Goal: Information Seeking & Learning: Learn about a topic

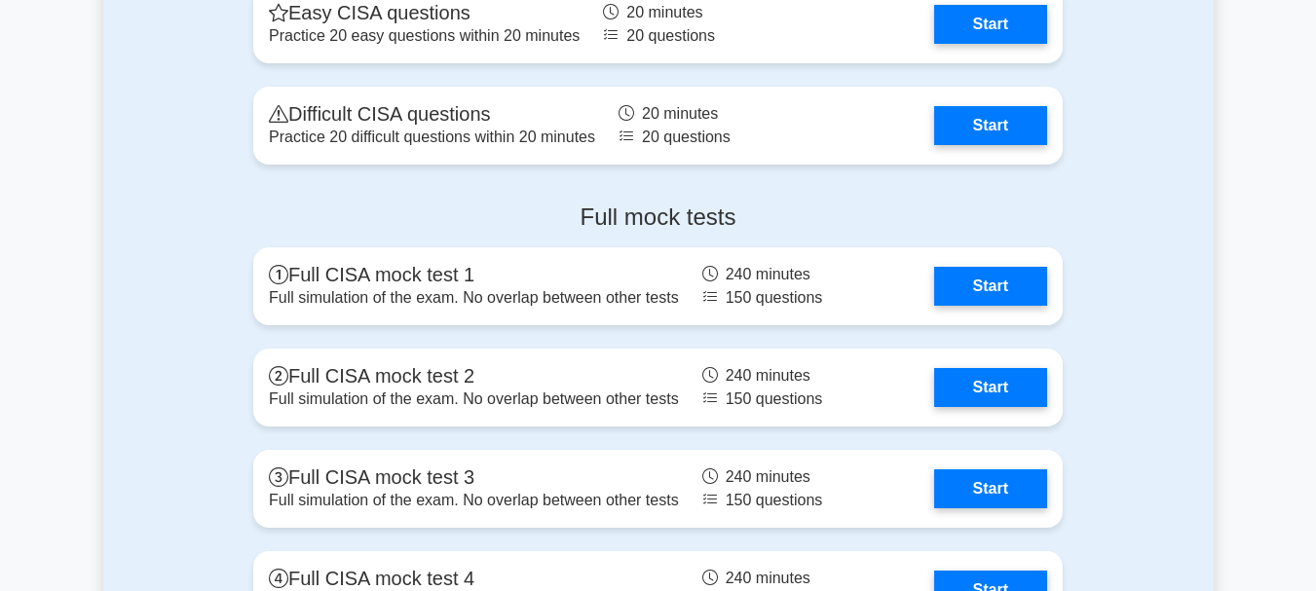
scroll to position [2845, 0]
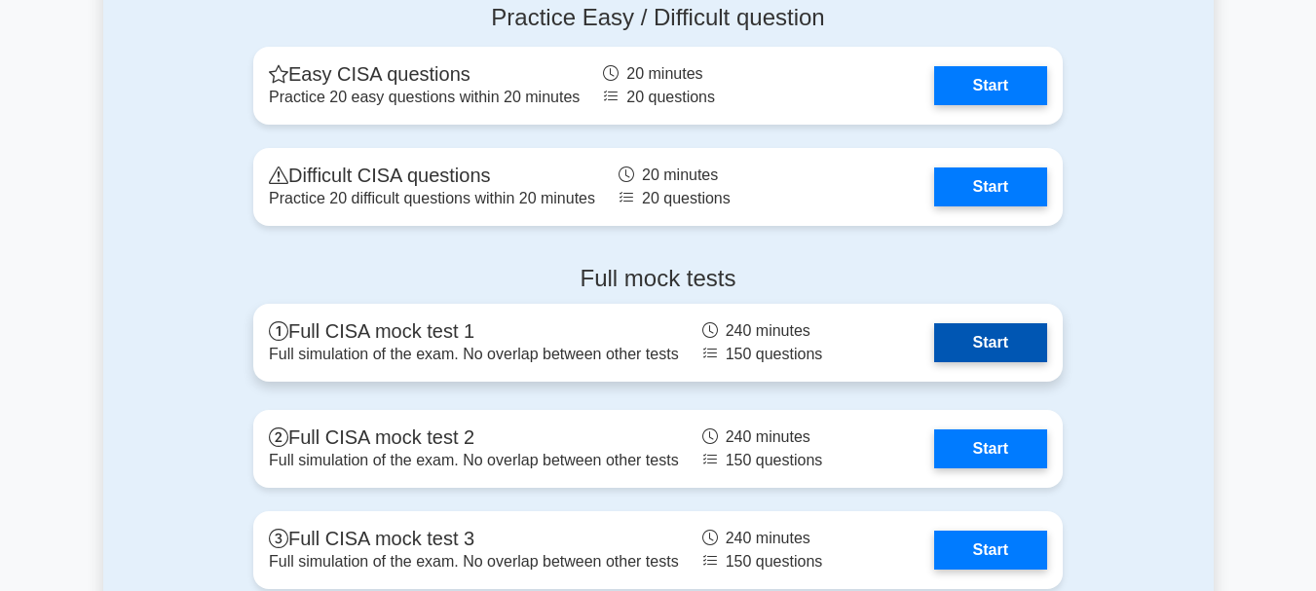
click at [990, 346] on link "Start" at bounding box center [990, 342] width 113 height 39
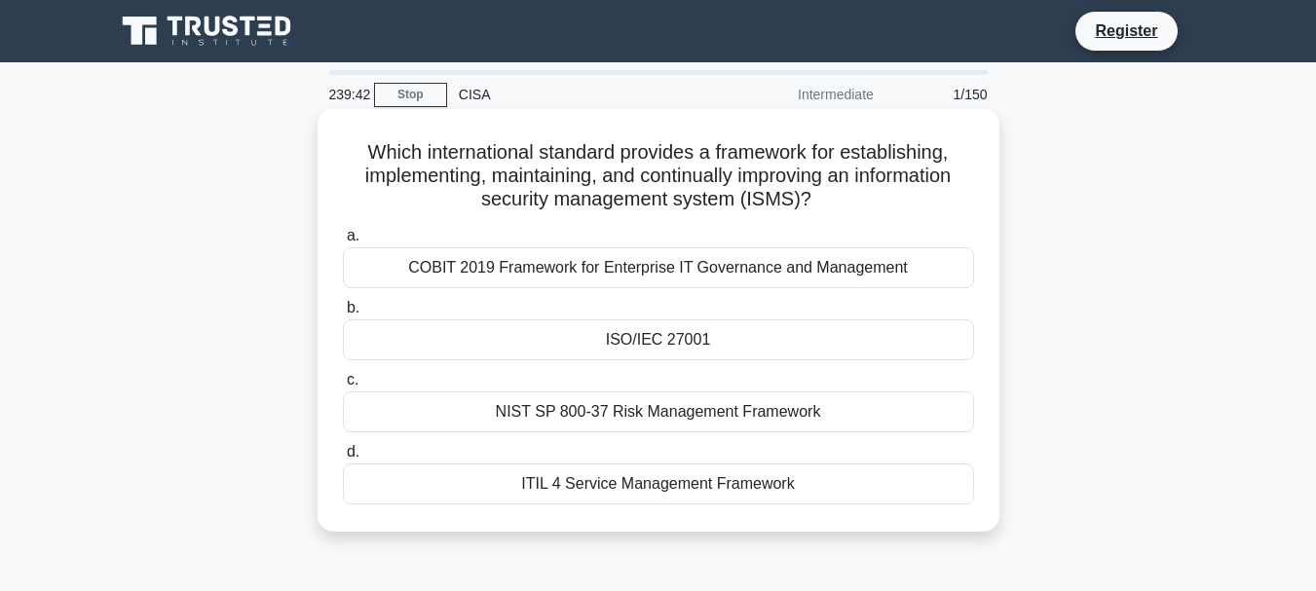
click at [793, 481] on div "ITIL 4 Service Management Framework" at bounding box center [658, 484] width 631 height 41
click at [343, 459] on input "d. ITIL 4 Service Management Framework" at bounding box center [343, 452] width 0 height 13
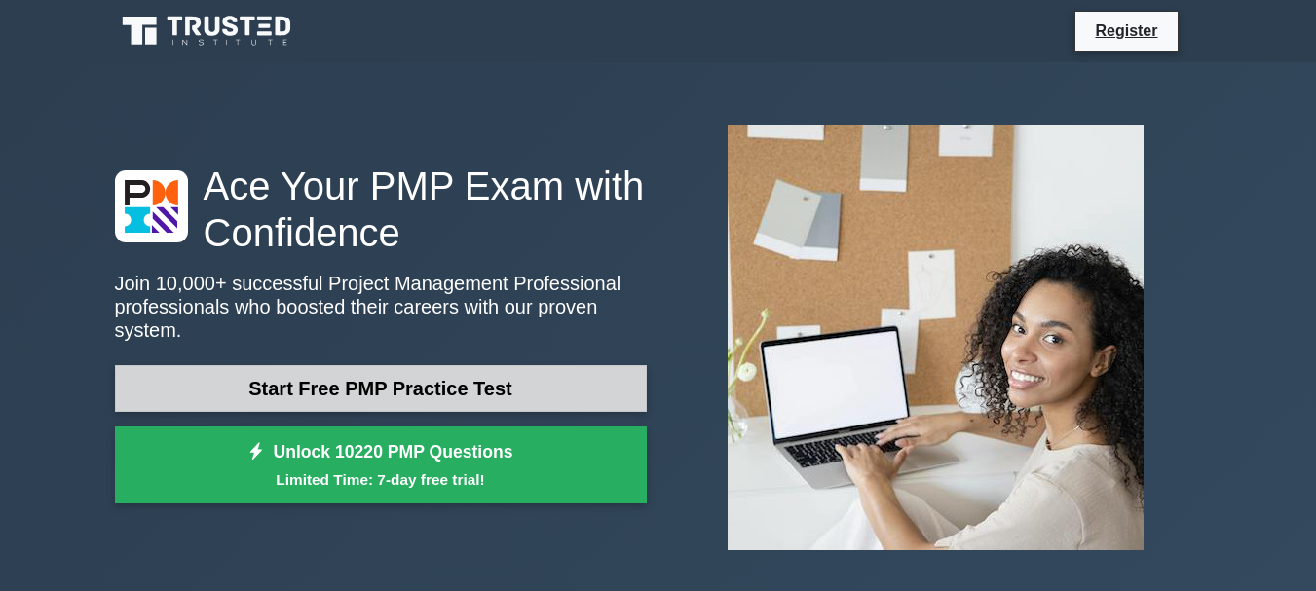
click at [574, 388] on link "Start Free PMP Practice Test" at bounding box center [381, 388] width 532 height 47
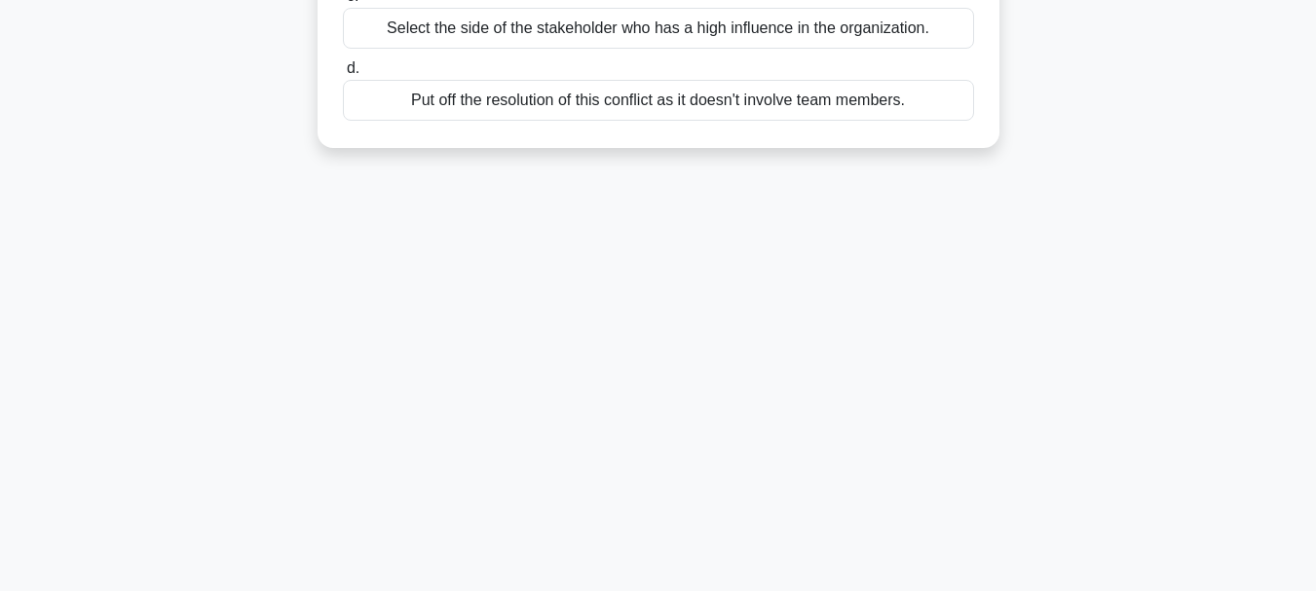
scroll to position [461, 0]
